Goal: Find contact information: Find contact information

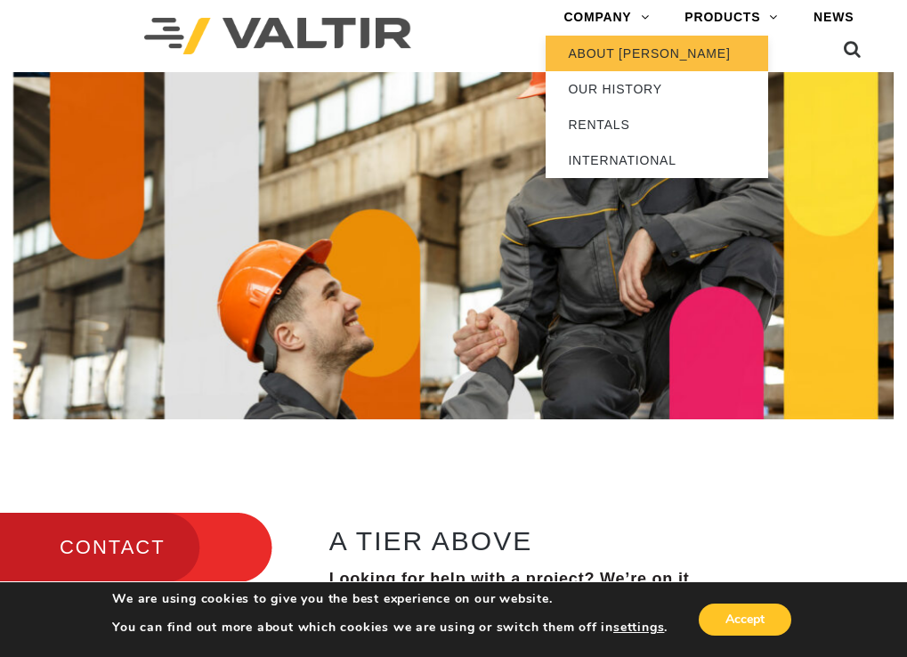
click at [545, 65] on link "ABOUT [PERSON_NAME]" at bounding box center [656, 54] width 222 height 36
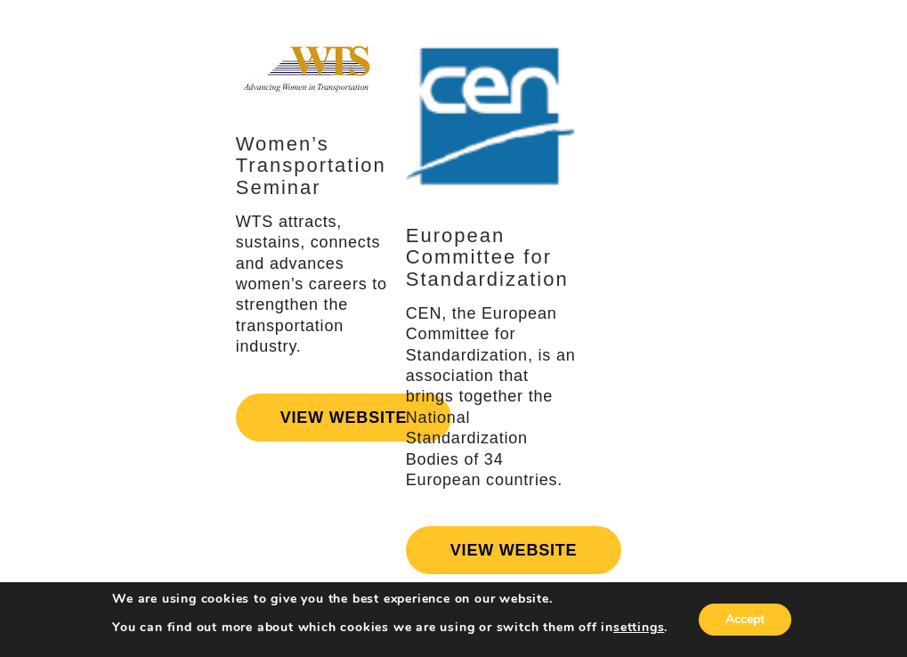
scroll to position [4004, 0]
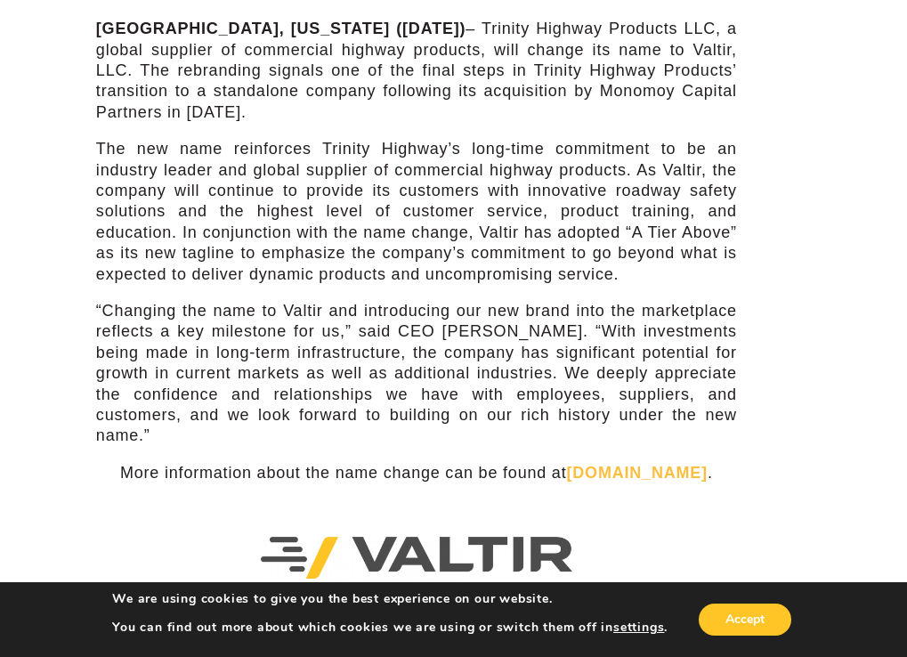
click at [459, 278] on p "The new name reinforces Trinity Highway’s long-time commitment to be an industr…" at bounding box center [416, 212] width 641 height 146
click at [762, 617] on button "Accept" at bounding box center [744, 619] width 93 height 32
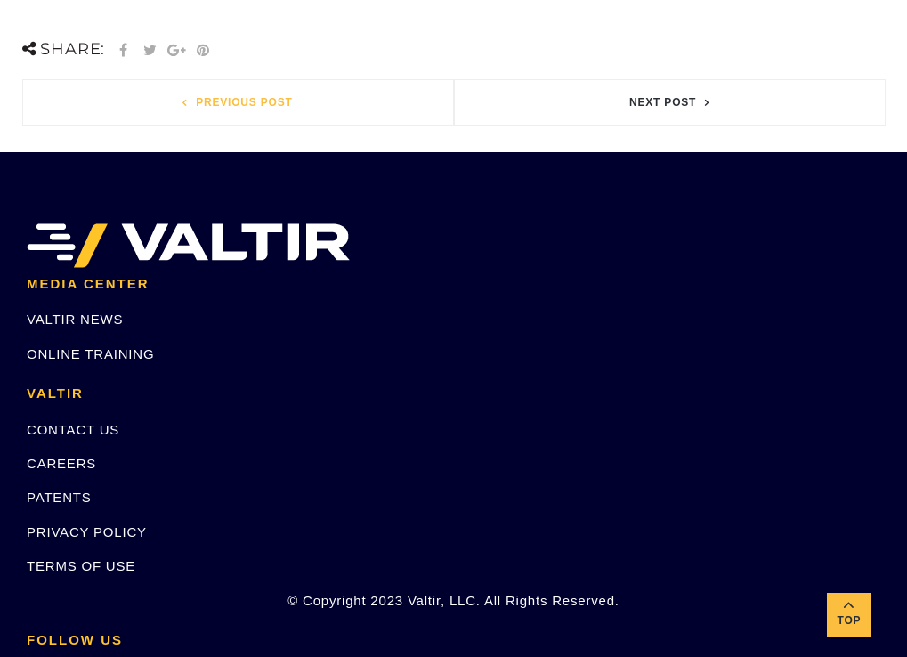
scroll to position [1171, 0]
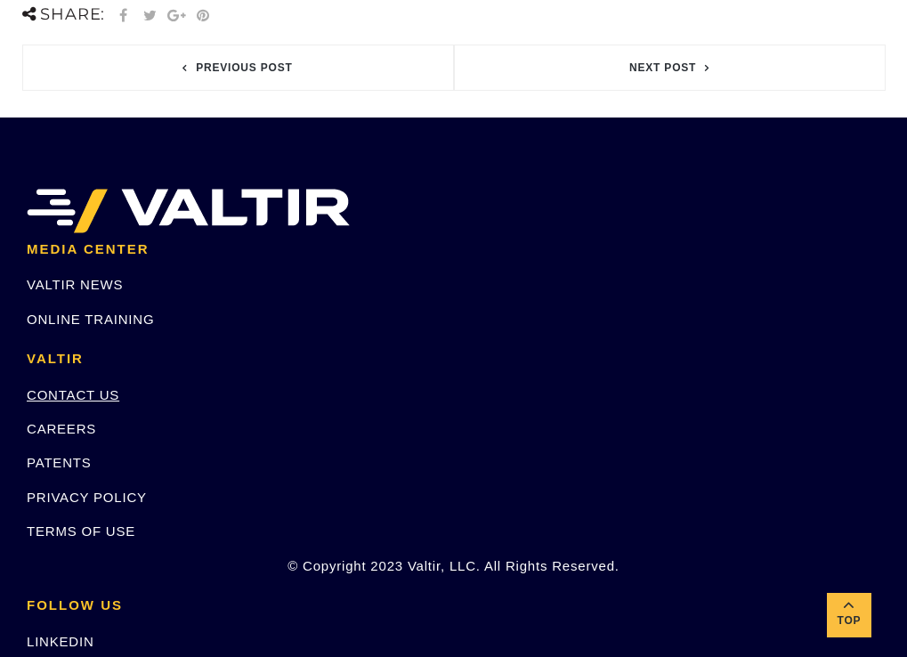
click at [119, 387] on link "CONTACT US" at bounding box center [73, 394] width 93 height 15
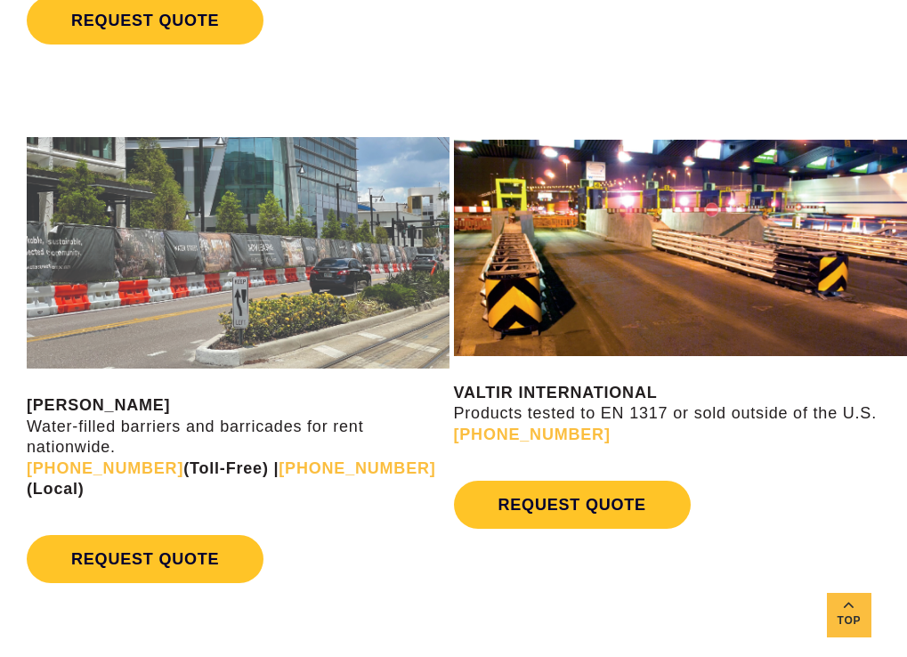
scroll to position [1335, 0]
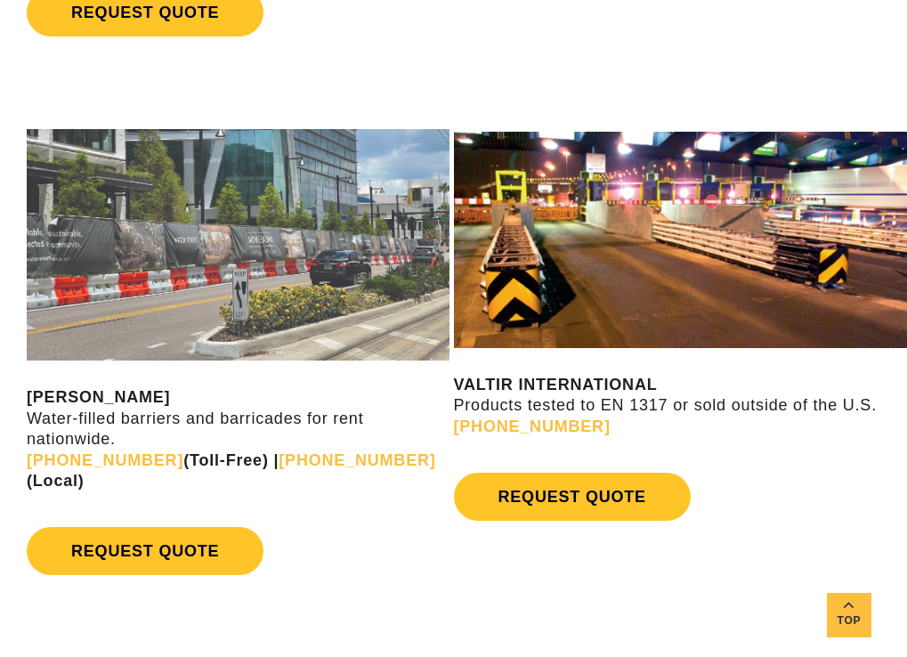
click at [433, 434] on p "VALTIR RENTALS Water-filled barriers and barricades for rent nationwide. (888) …" at bounding box center [238, 439] width 423 height 104
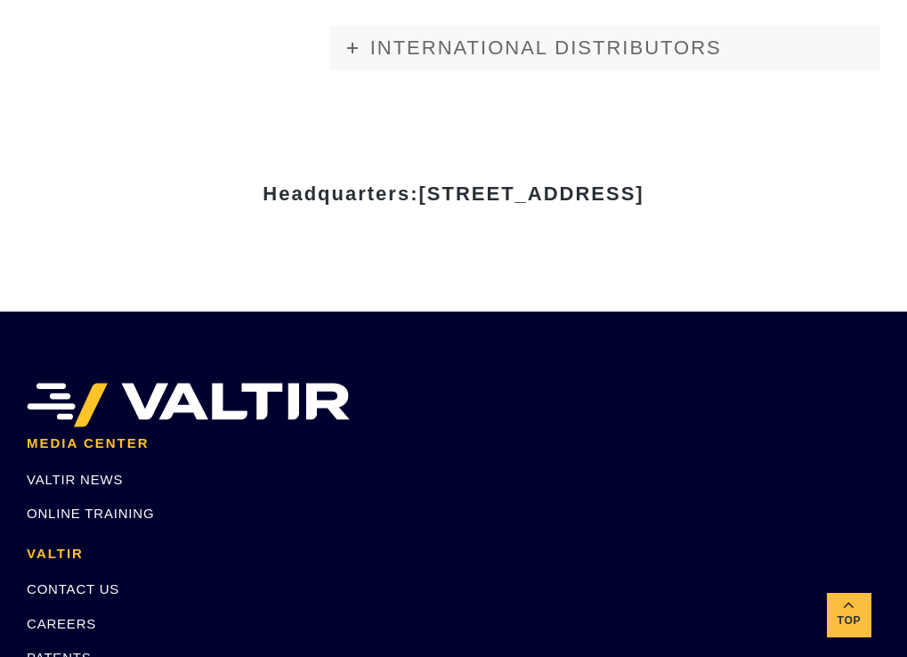
scroll to position [2135, 0]
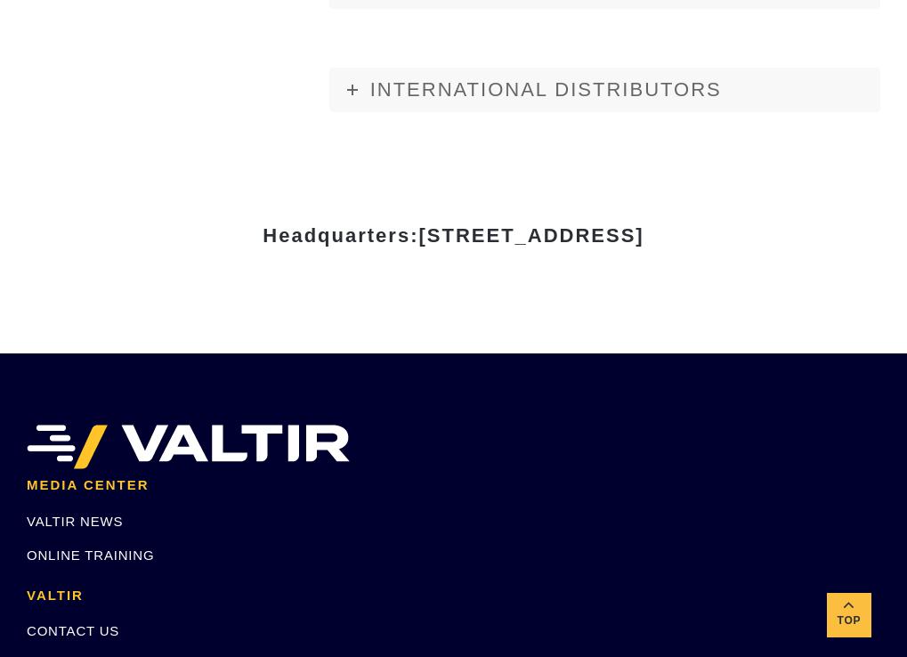
click at [426, 311] on div "Headquarters: 15601 Dallas Parkway, Suite 525 | Addison, TX 75001" at bounding box center [454, 243] width 890 height 222
